Goal: Navigation & Orientation: Find specific page/section

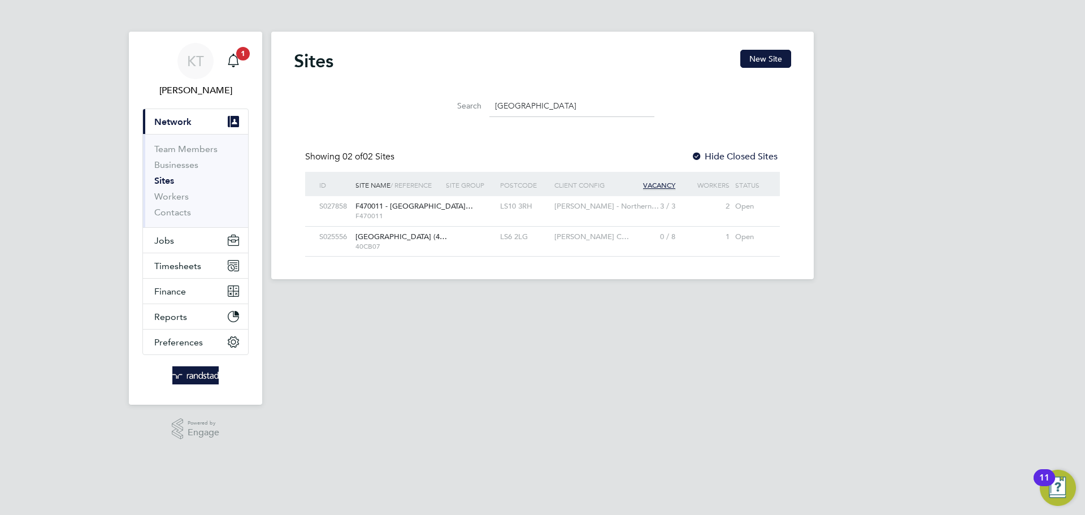
click at [255, 57] on app-nav-sections-wrapper "KT [PERSON_NAME] Notifications 1 Applications: Current page: Network Team Membe…" at bounding box center [195, 218] width 133 height 373
click at [250, 57] on app-nav-sections-wrapper "KT [PERSON_NAME] Notifications 1 Applications: Current page: Network Team Membe…" at bounding box center [195, 218] width 133 height 373
click at [242, 55] on span "1" at bounding box center [243, 54] width 14 height 14
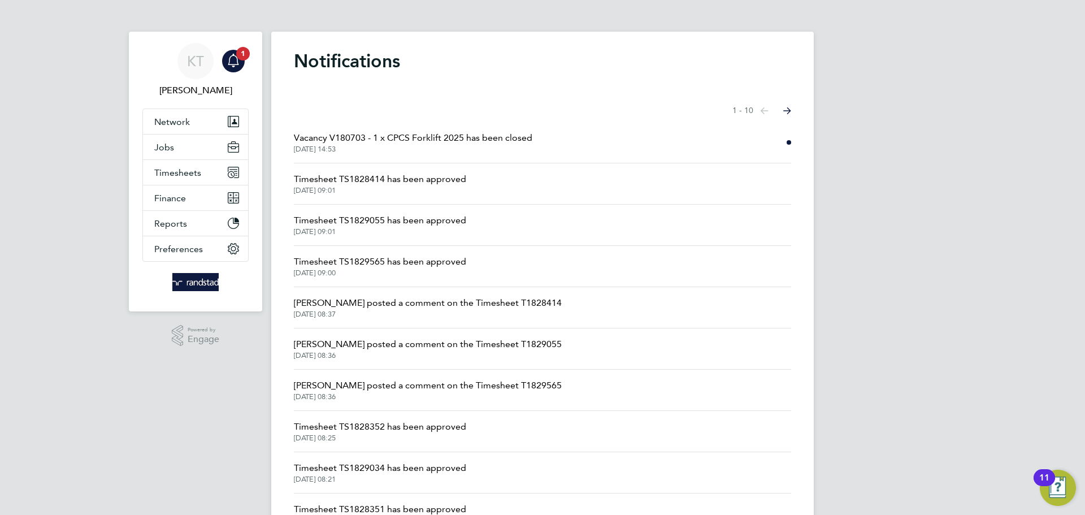
click at [440, 137] on span "Vacancy V180703 - 1 x CPCS Forklift 2025 has been closed" at bounding box center [413, 138] width 239 height 14
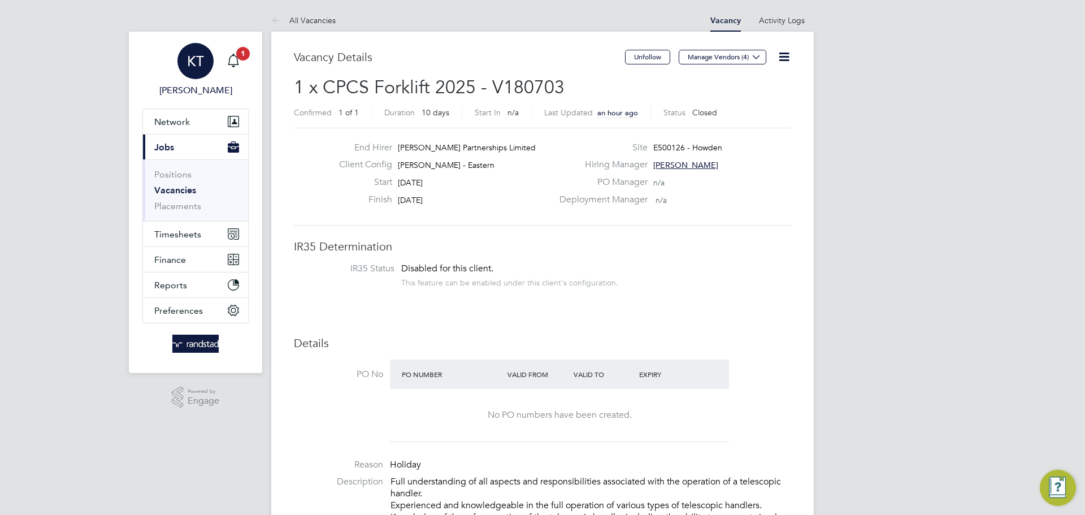
scroll to position [18, 223]
click at [302, 19] on link "All Vacancies" at bounding box center [303, 20] width 64 height 10
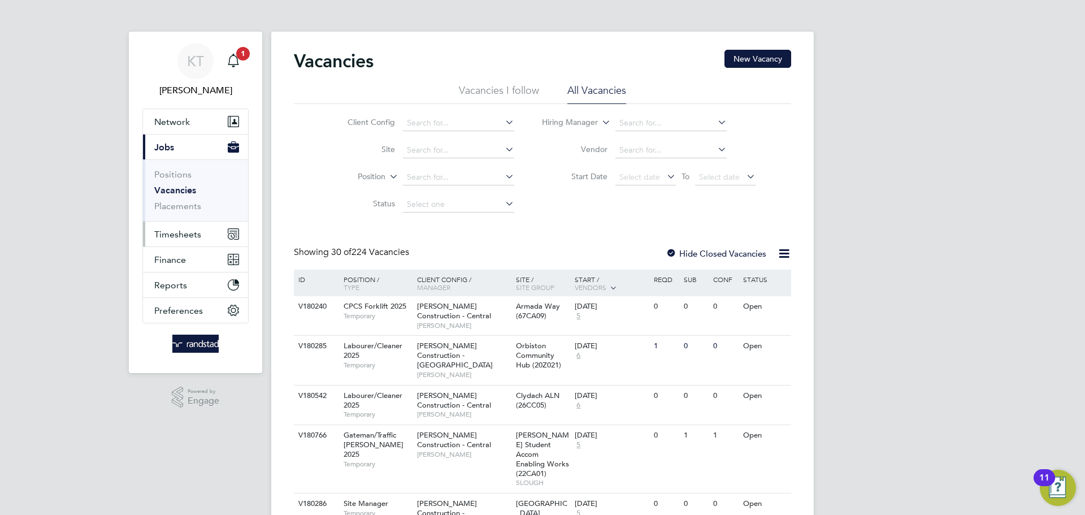
click at [164, 233] on span "Timesheets" at bounding box center [177, 234] width 47 height 11
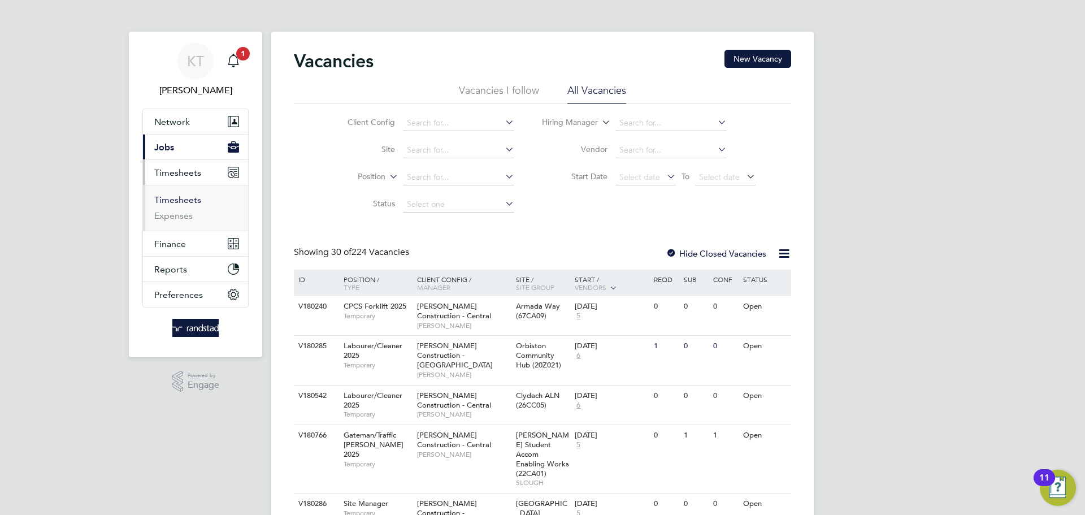
click at [175, 201] on link "Timesheets" at bounding box center [177, 199] width 47 height 11
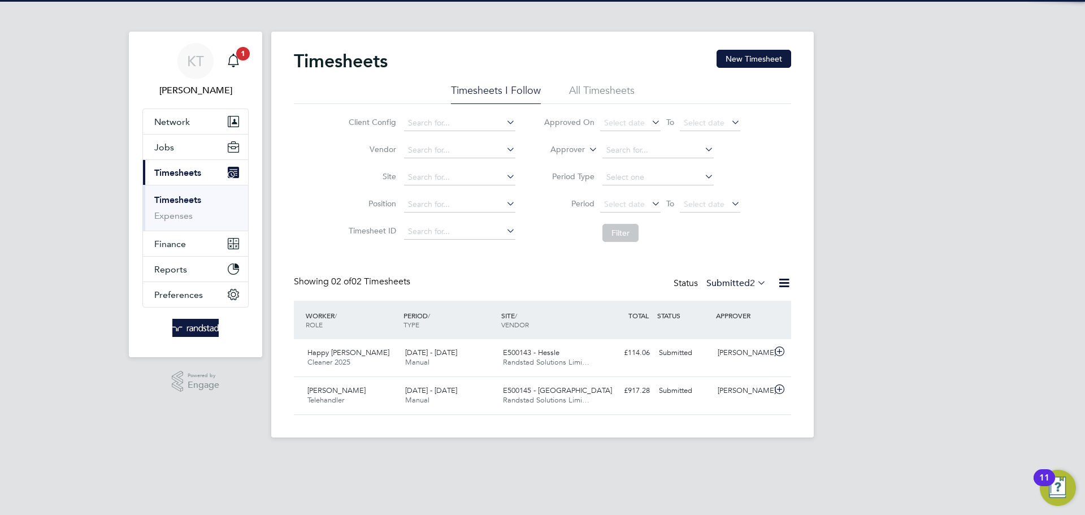
scroll to position [29, 98]
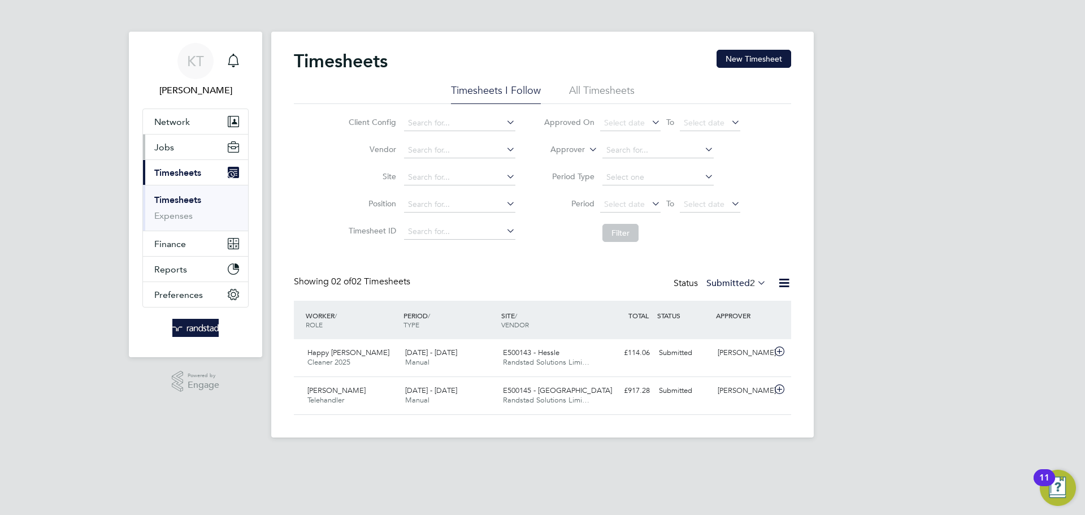
click at [168, 148] on span "Jobs" at bounding box center [164, 147] width 20 height 11
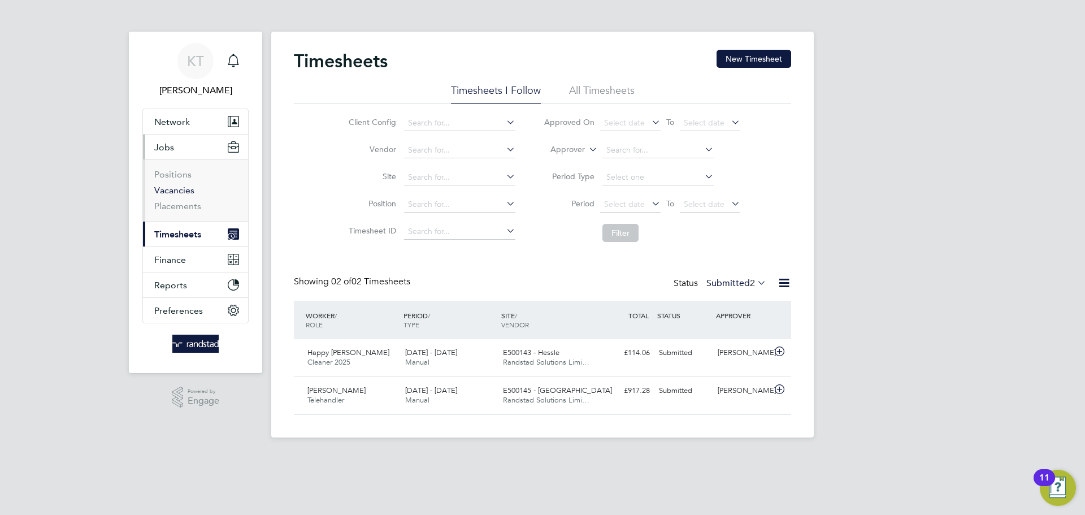
click at [171, 189] on link "Vacancies" at bounding box center [174, 190] width 40 height 11
